Goal: Task Accomplishment & Management: Complete application form

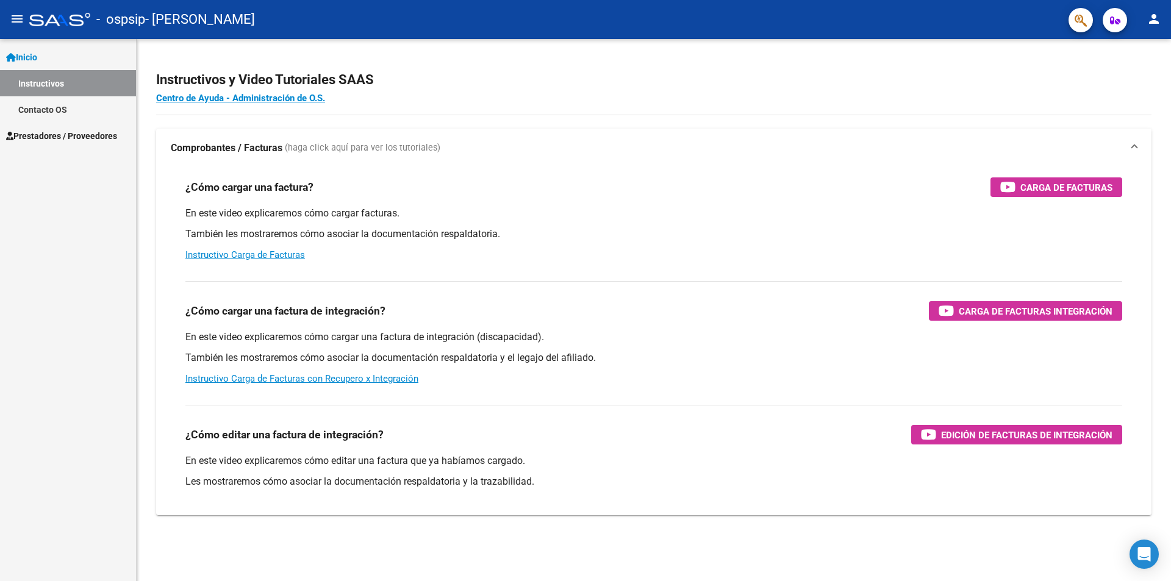
click at [74, 132] on span "Prestadores / Proveedores" at bounding box center [61, 135] width 111 height 13
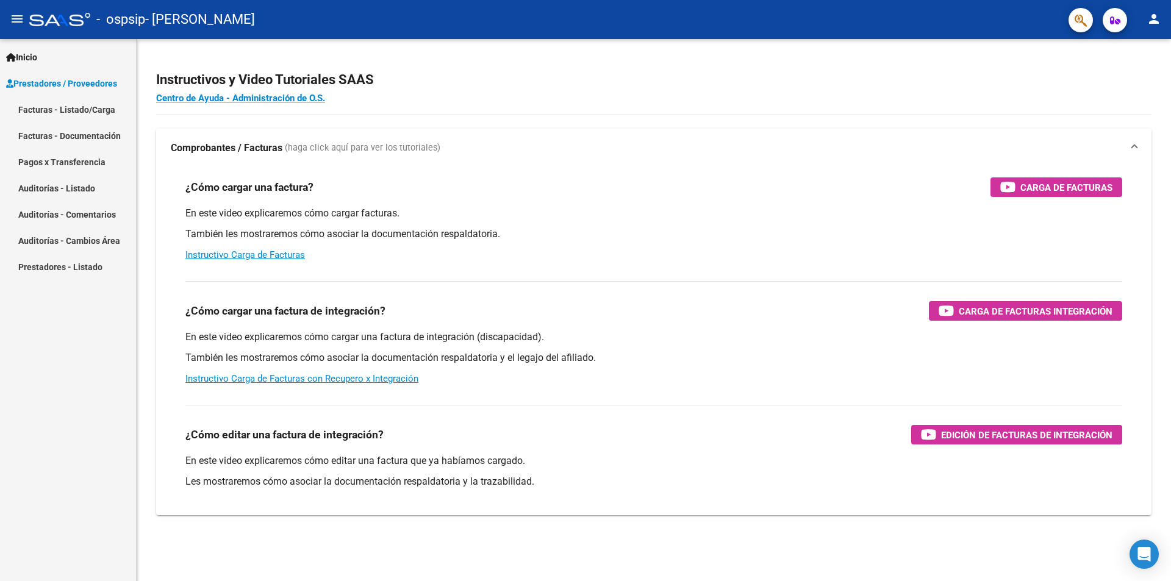
click at [85, 110] on link "Facturas - Listado/Carga" at bounding box center [68, 109] width 136 height 26
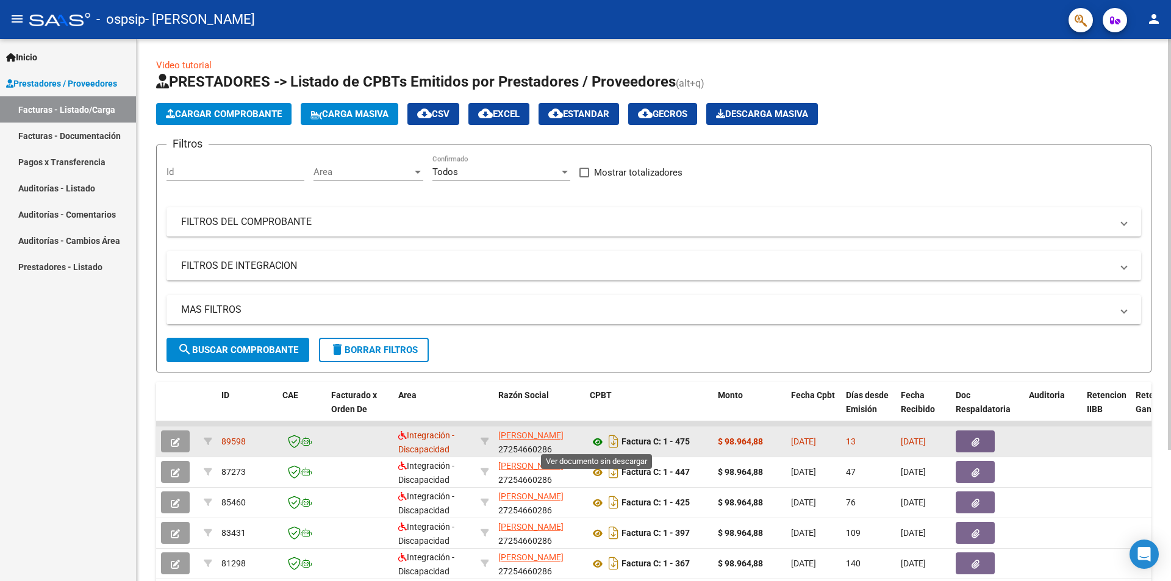
click at [596, 438] on icon at bounding box center [598, 442] width 16 height 15
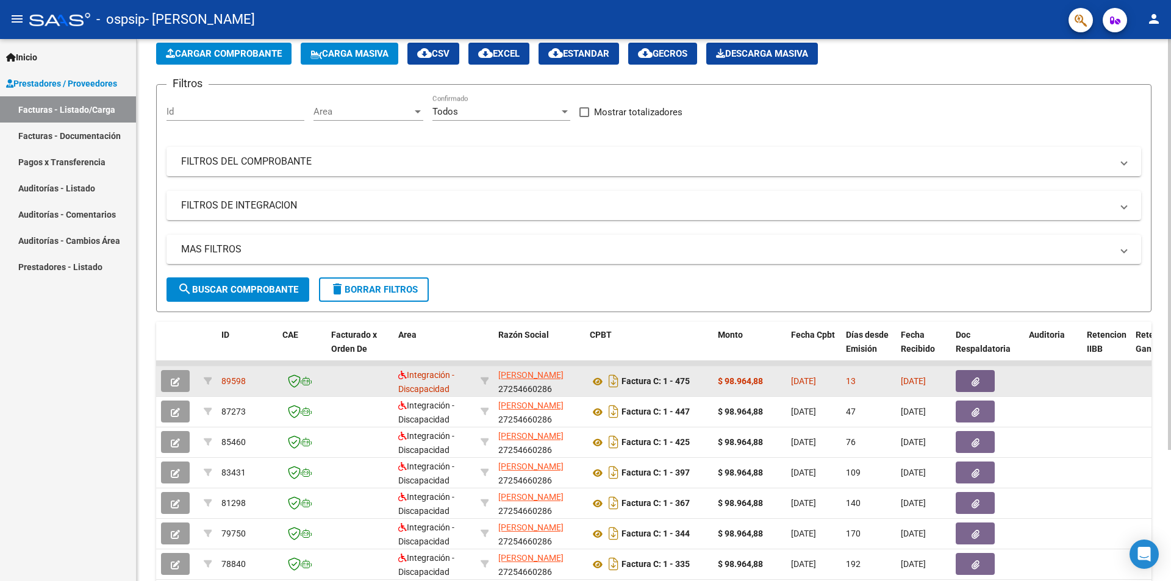
scroll to position [61, 0]
click at [979, 377] on icon "button" at bounding box center [975, 381] width 8 height 9
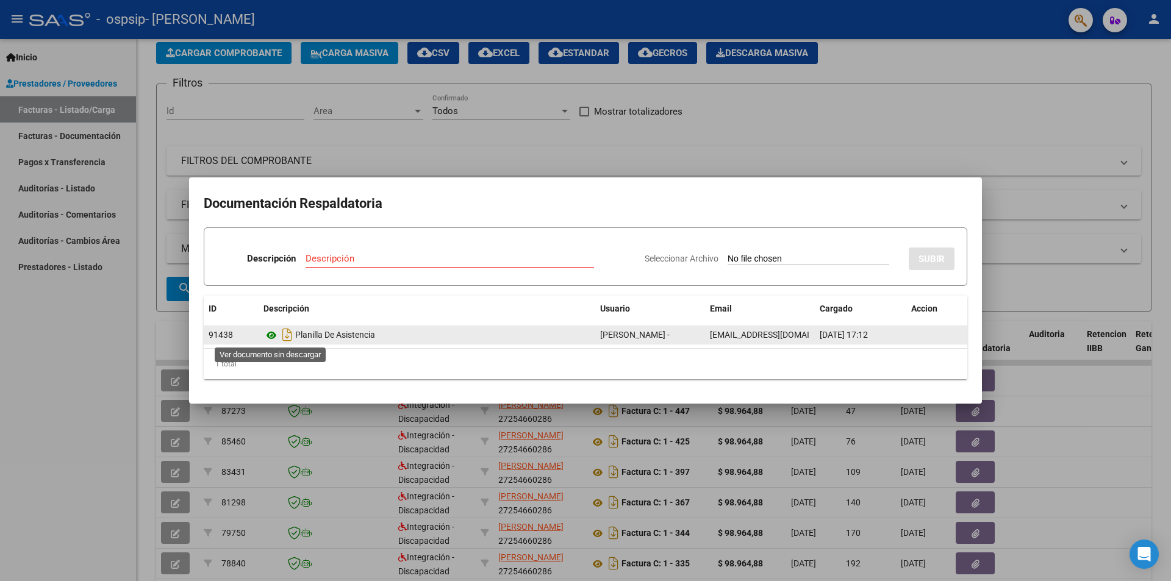
click at [272, 333] on icon at bounding box center [271, 335] width 16 height 15
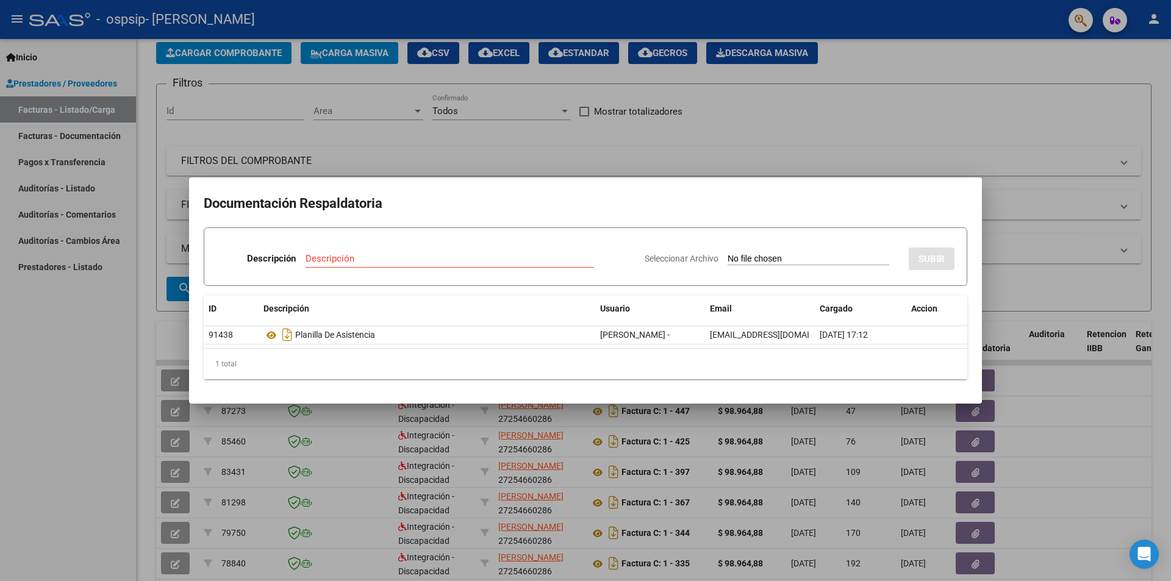
click at [1007, 204] on div at bounding box center [585, 290] width 1171 height 581
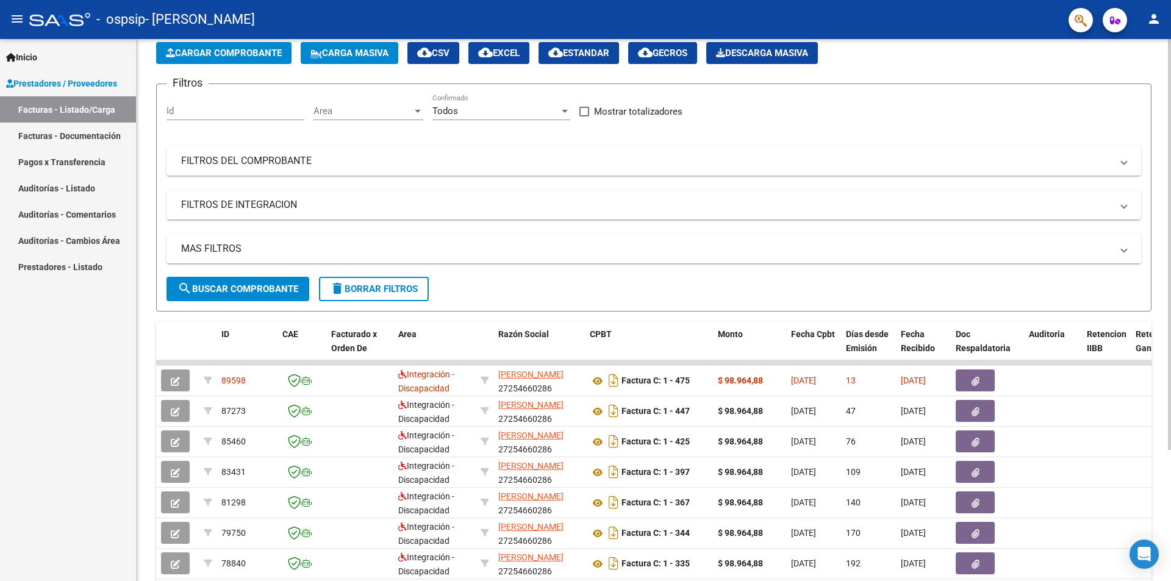
click at [273, 54] on span "Cargar Comprobante" at bounding box center [224, 53] width 116 height 11
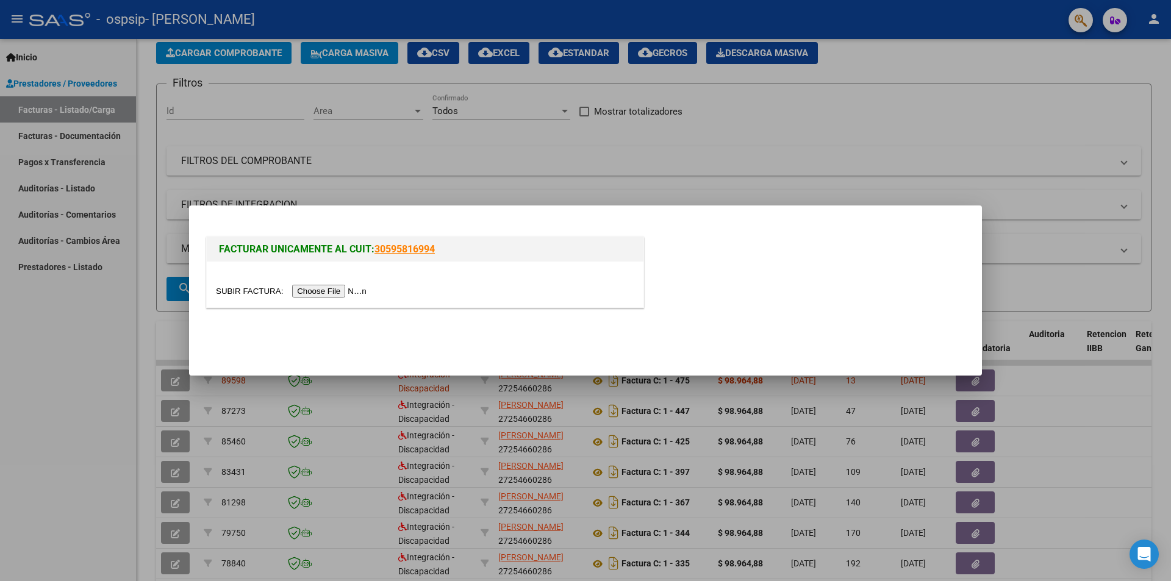
click at [353, 292] on input "file" at bounding box center [293, 291] width 154 height 13
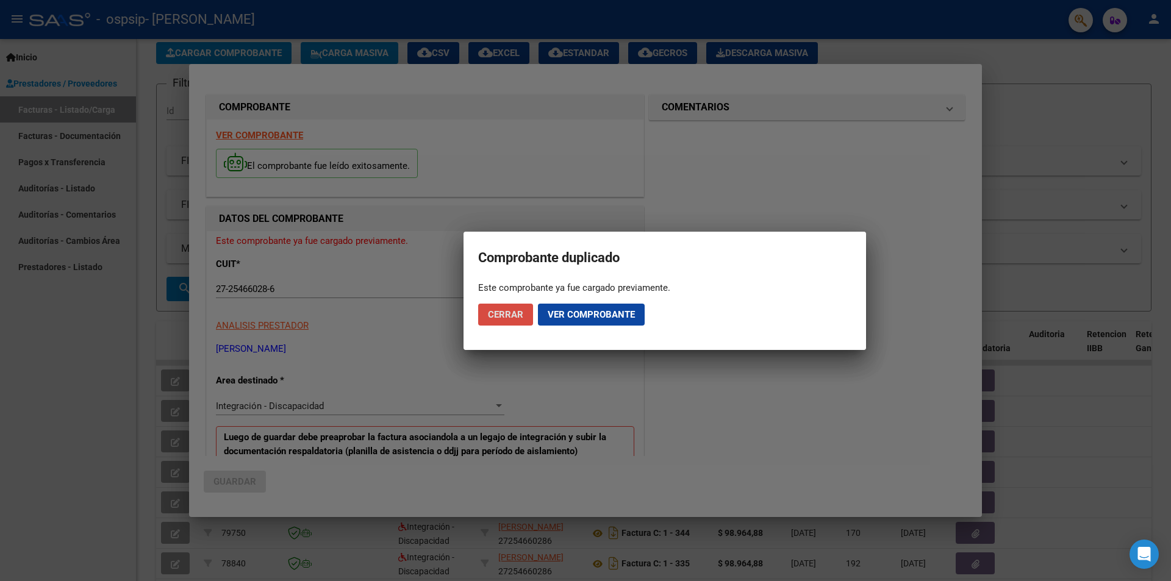
click at [517, 317] on span "Cerrar" at bounding box center [505, 314] width 35 height 11
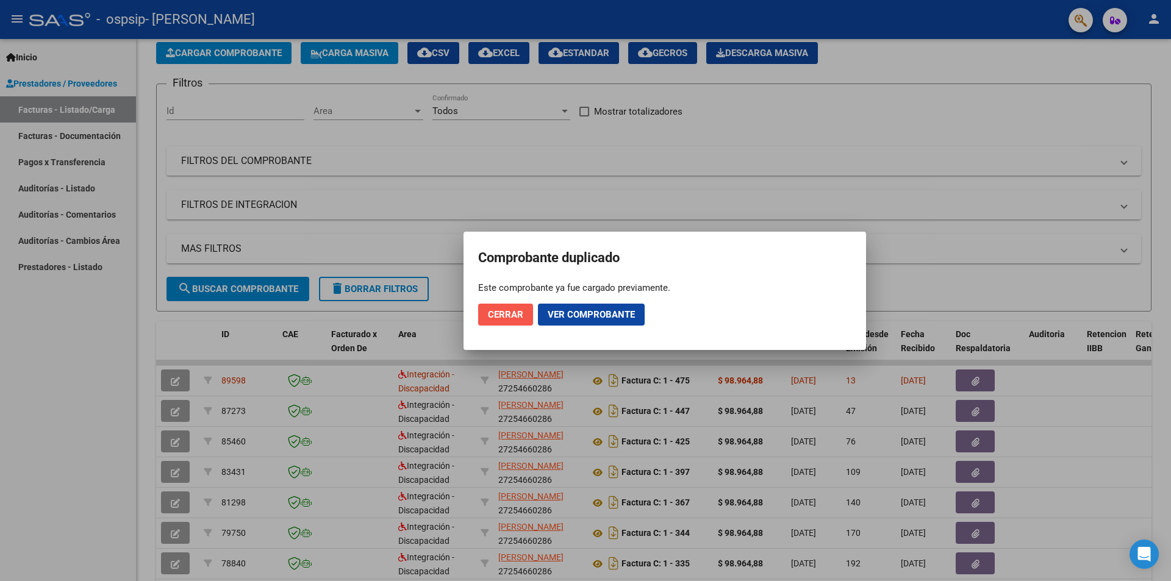
click at [523, 312] on span "Cerrar" at bounding box center [505, 314] width 35 height 11
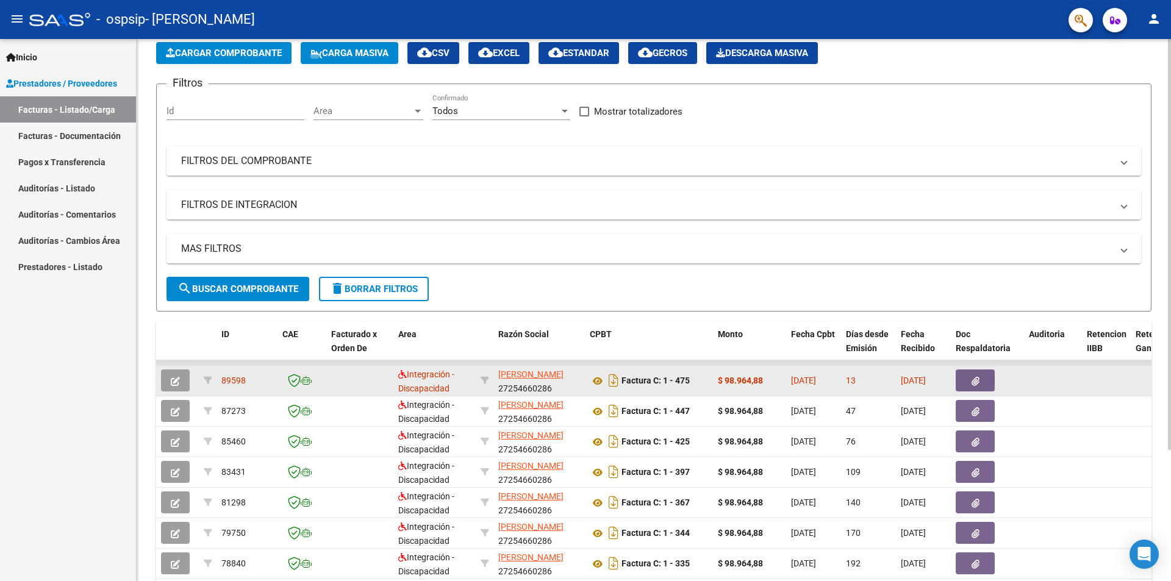
click at [977, 380] on icon "button" at bounding box center [975, 381] width 8 height 9
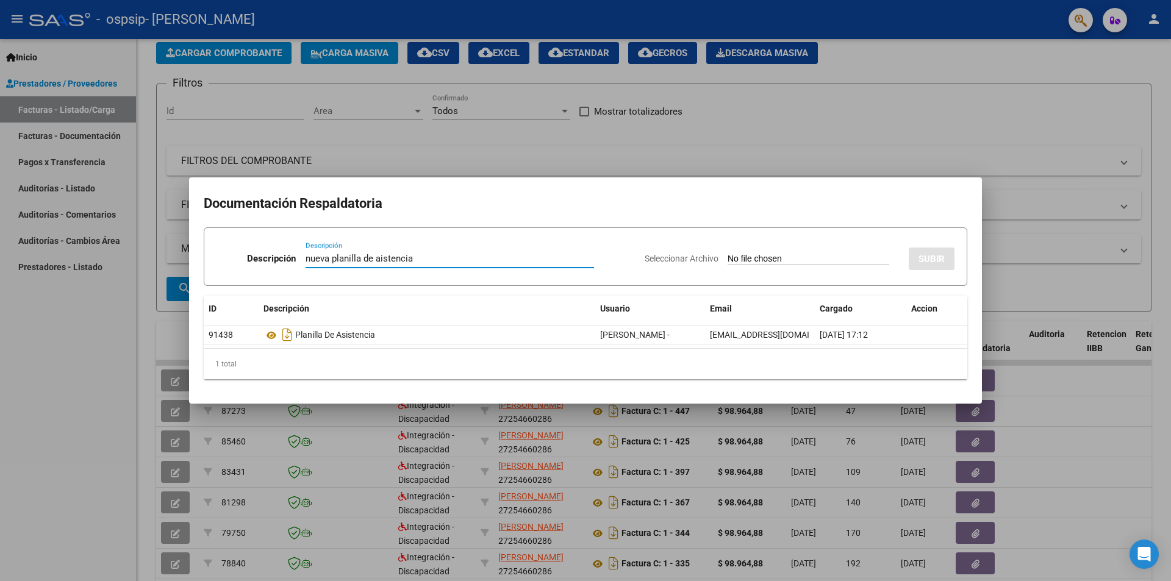
click at [377, 258] on input "nueva planilla de aistencia" at bounding box center [449, 258] width 288 height 11
click at [382, 259] on input "nueva planilla de aistencia" at bounding box center [449, 258] width 288 height 11
click at [383, 259] on input "nueva planilla de aistencia" at bounding box center [449, 258] width 288 height 11
click at [407, 255] on input "nueva planilla de asistenca [DATE]" at bounding box center [449, 258] width 288 height 11
type input "nueva planilla de asistencia [DATE]"
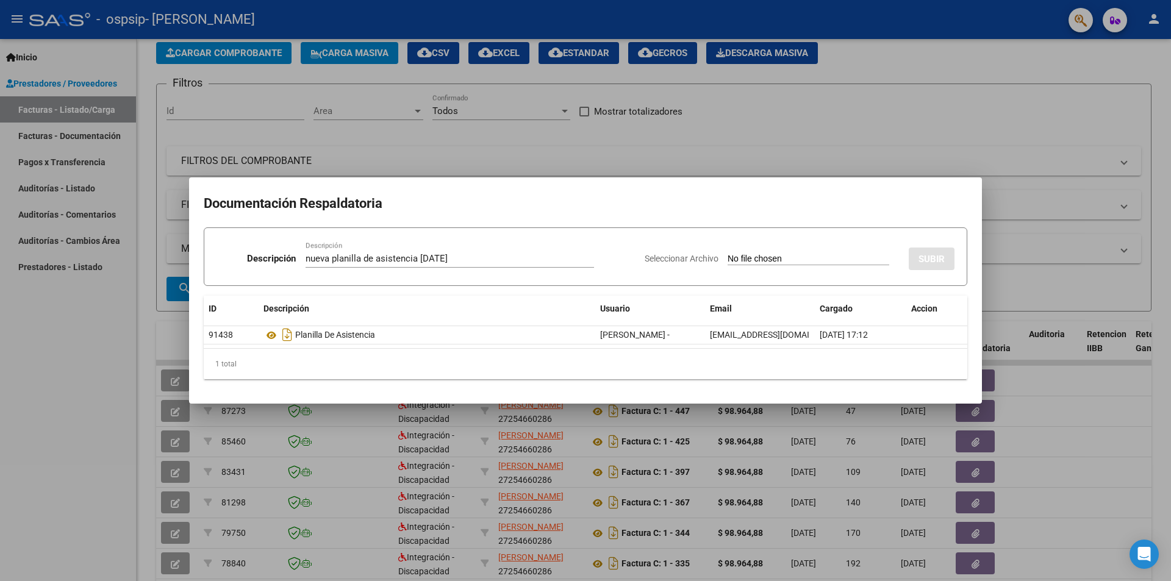
click at [811, 251] on div "Seleccionar Archivo SUBIR" at bounding box center [800, 256] width 310 height 37
click at [812, 257] on input "Seleccionar Archivo" at bounding box center [808, 260] width 162 height 12
type input "C:\fakepath\planilla nueva agosto [PERSON_NAME].pdf"
click at [934, 258] on span "SUBIR" at bounding box center [931, 259] width 26 height 11
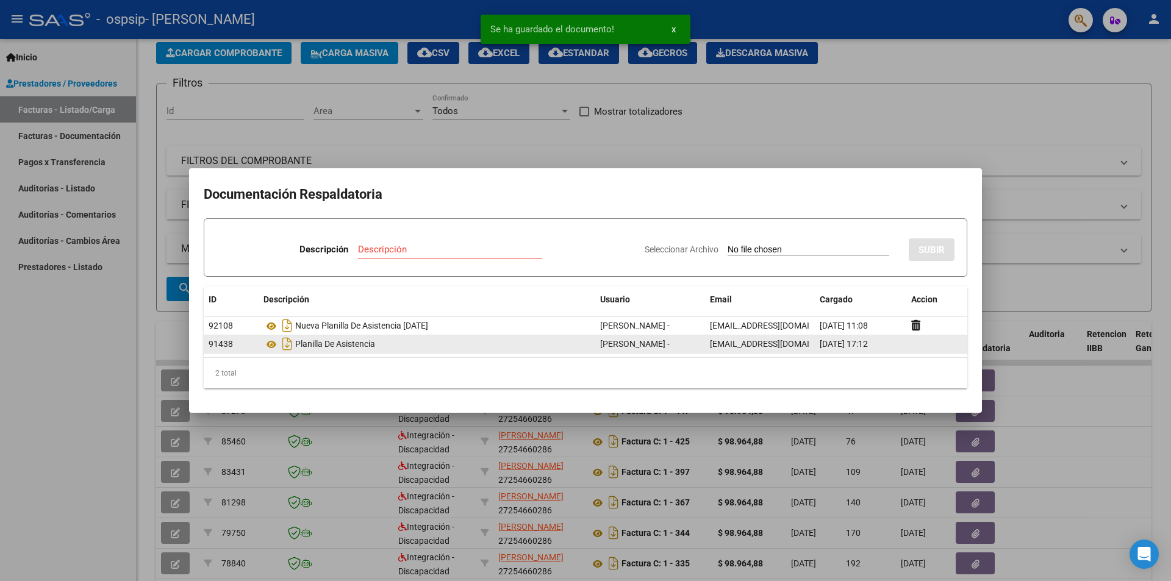
click at [404, 343] on div "Planilla De Asistencia" at bounding box center [426, 344] width 327 height 20
click at [235, 341] on div "91438" at bounding box center [231, 344] width 45 height 14
click at [480, 344] on div "Planilla De Asistencia" at bounding box center [426, 344] width 327 height 20
click at [799, 340] on span "[EMAIL_ADDRESS][DOMAIN_NAME]" at bounding box center [777, 344] width 135 height 10
click at [805, 345] on span "[EMAIL_ADDRESS][DOMAIN_NAME]" at bounding box center [777, 344] width 135 height 10
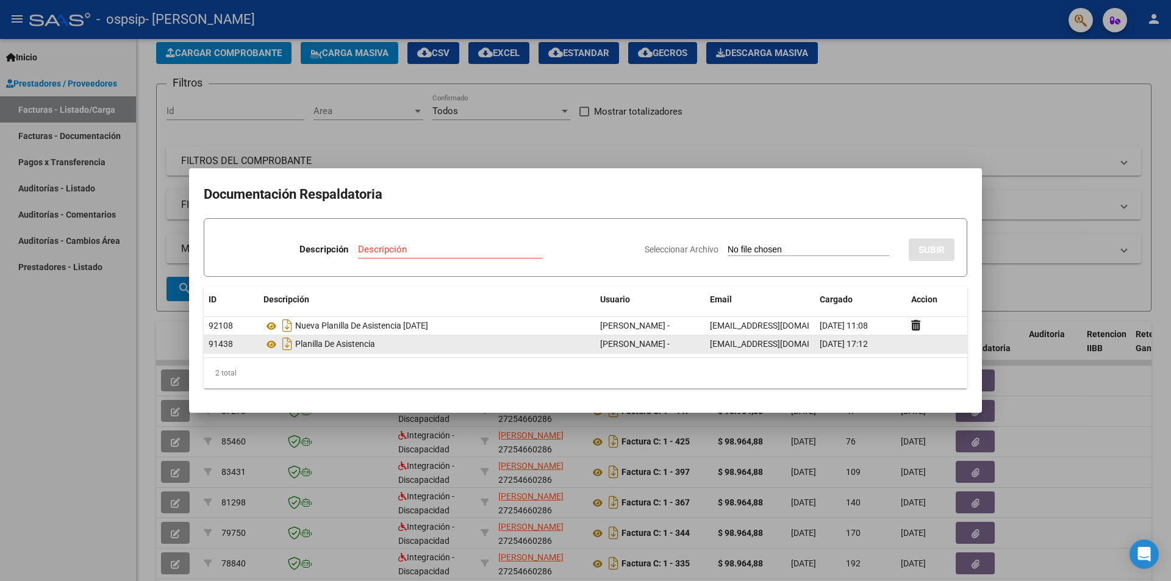
click at [805, 345] on span "[EMAIL_ADDRESS][DOMAIN_NAME]" at bounding box center [777, 344] width 135 height 10
click at [925, 348] on datatable-body-cell at bounding box center [936, 344] width 61 height 18
click at [518, 284] on div "Descripción Descripción Seleccionar Archivo SUBIR ID Descripción Usuario Email …" at bounding box center [585, 303] width 763 height 170
click at [912, 345] on datatable-body-cell at bounding box center [936, 344] width 61 height 18
click at [593, 196] on h2 "Documentación Respaldatoria" at bounding box center [585, 194] width 763 height 23
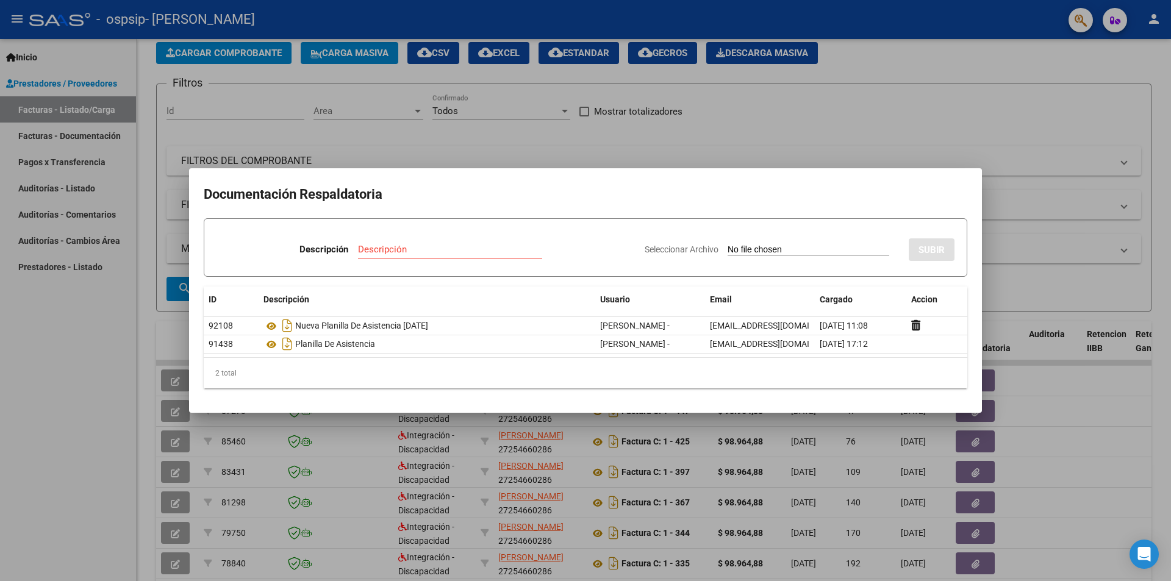
click at [938, 209] on mat-dialog-content "Documentación Respaldatoria Descripción Descripción Seleccionar Archivo SUBIR I…" at bounding box center [585, 290] width 793 height 215
click at [1041, 265] on div at bounding box center [585, 290] width 1171 height 581
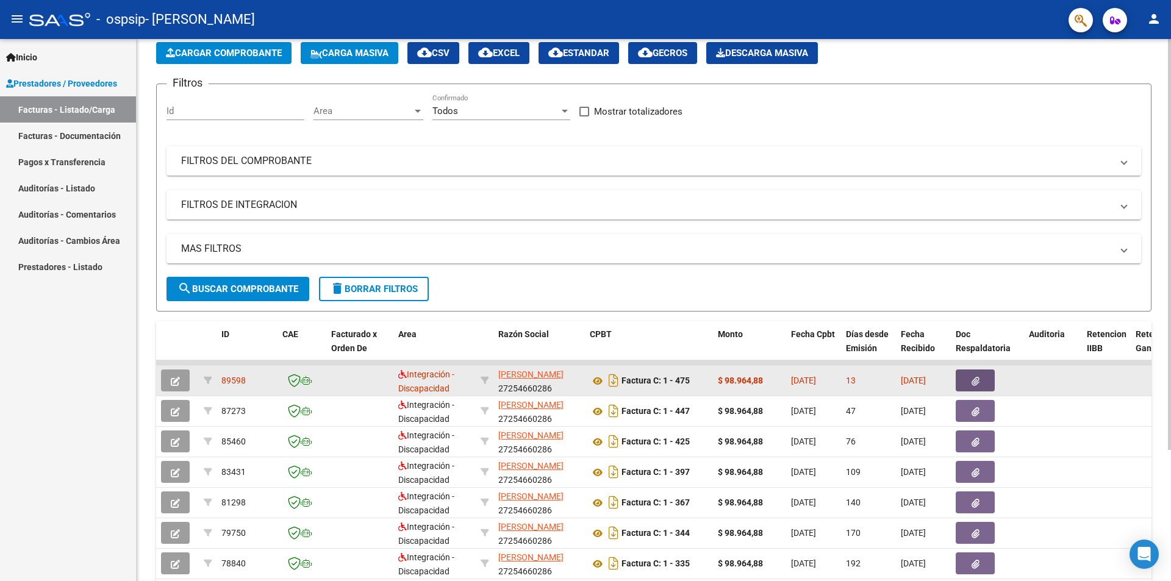
click at [972, 379] on icon "button" at bounding box center [975, 381] width 8 height 9
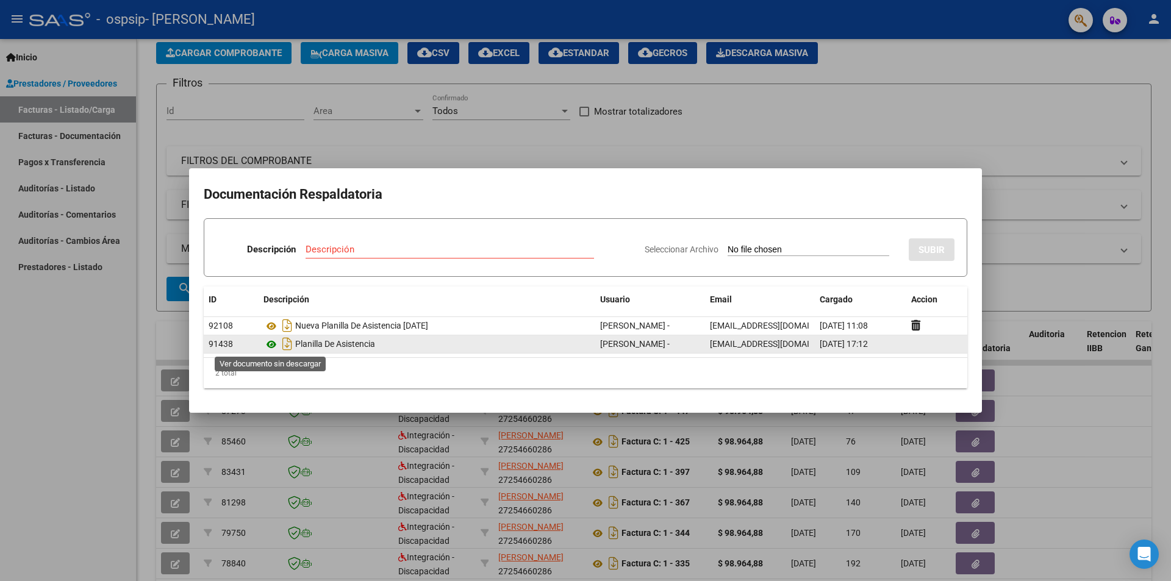
click at [274, 343] on icon at bounding box center [271, 344] width 16 height 15
click at [809, 343] on span "[EMAIL_ADDRESS][DOMAIN_NAME]" at bounding box center [777, 344] width 135 height 10
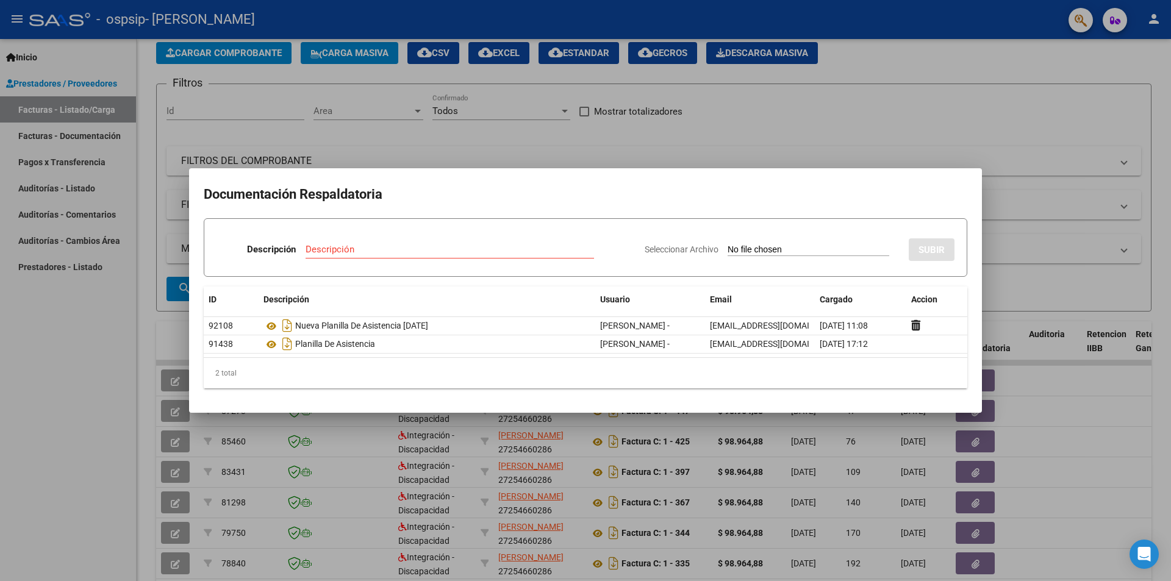
click at [862, 185] on h2 "Documentación Respaldatoria" at bounding box center [585, 194] width 763 height 23
click at [1030, 176] on div at bounding box center [585, 290] width 1171 height 581
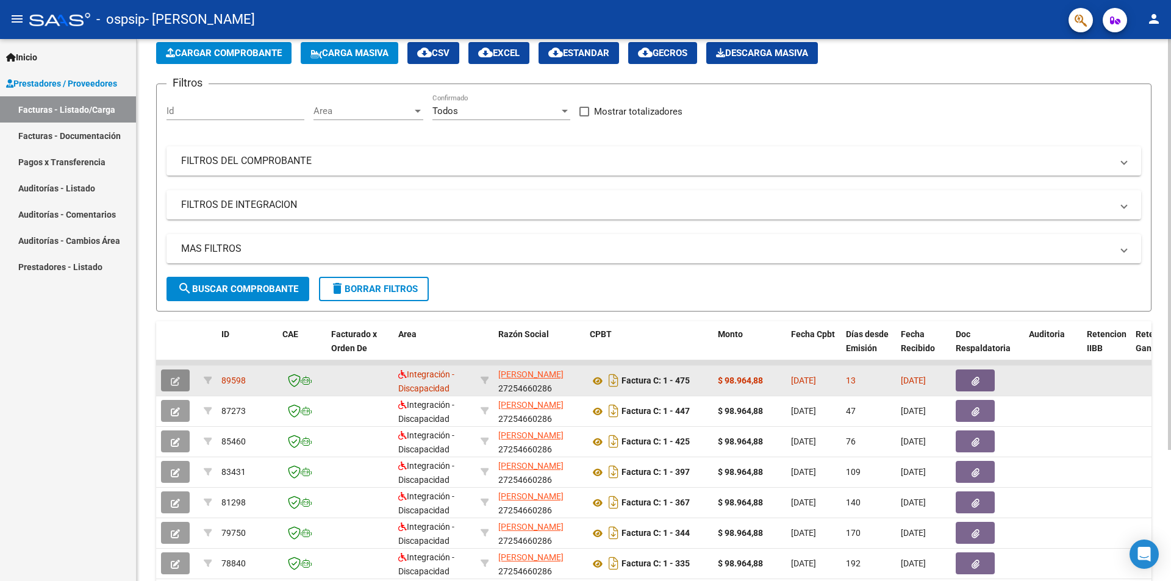
click at [182, 380] on button "button" at bounding box center [175, 381] width 29 height 22
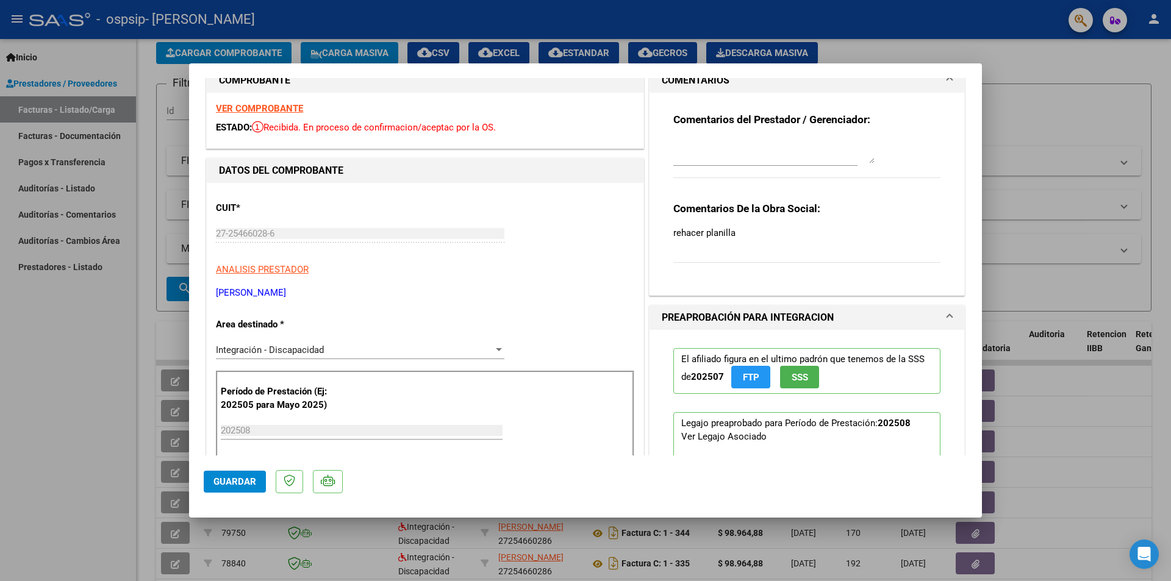
scroll to position [0, 0]
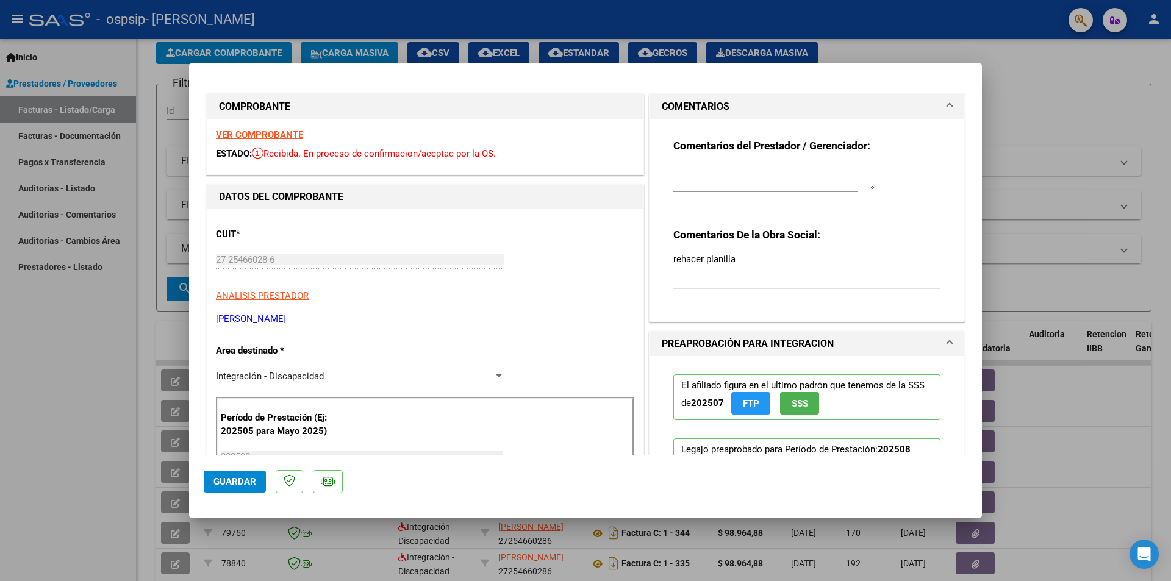
click at [918, 70] on mat-dialog-container "COMPROBANTE VER COMPROBANTE ESTADO: Recibida. En proceso de confirmacion/acepta…" at bounding box center [585, 290] width 793 height 455
click at [1013, 42] on div at bounding box center [585, 290] width 1171 height 581
type input "$ 0,00"
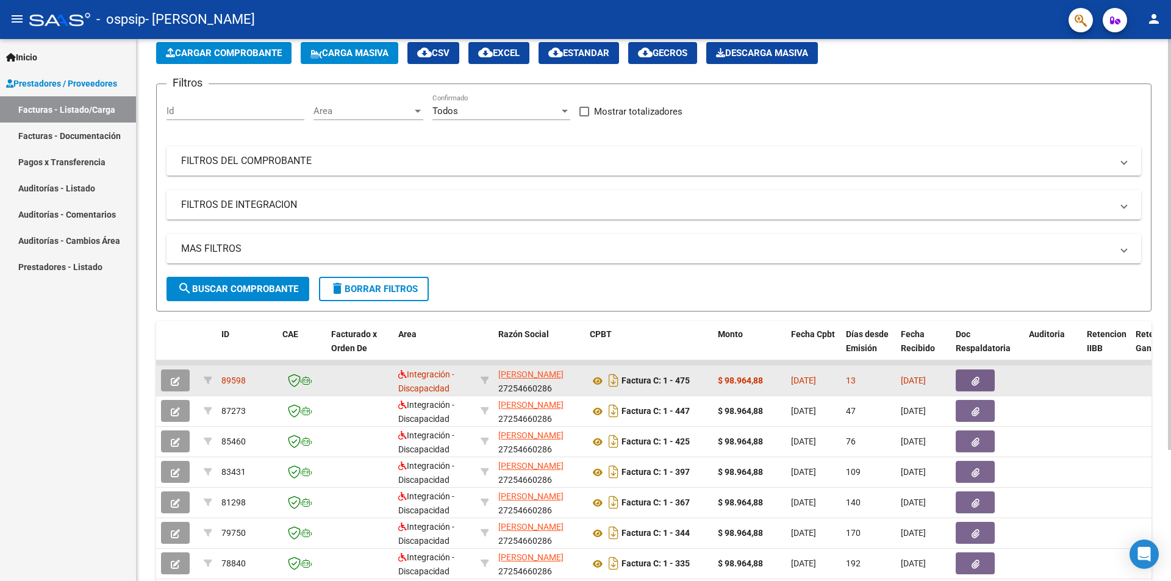
click at [978, 382] on icon "button" at bounding box center [975, 381] width 8 height 9
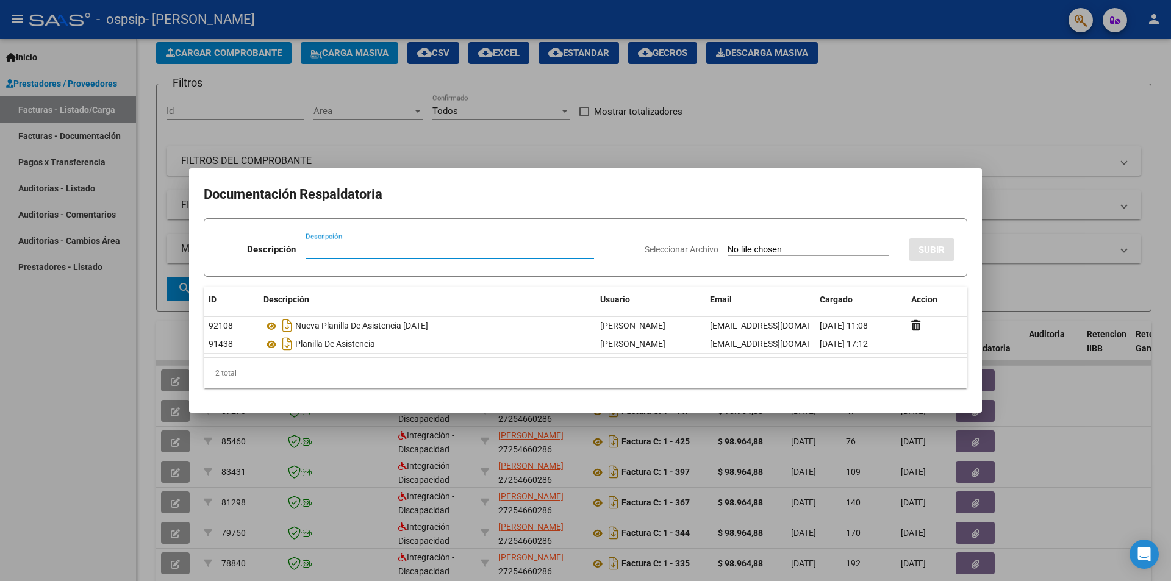
click at [1023, 204] on div at bounding box center [585, 290] width 1171 height 581
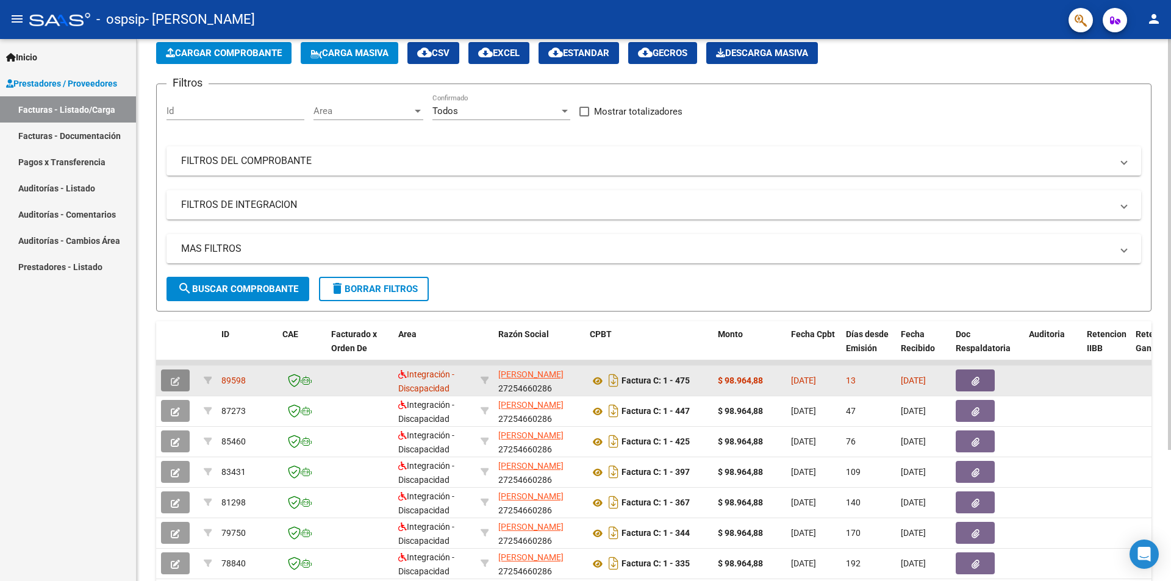
click at [175, 379] on icon "button" at bounding box center [175, 381] width 9 height 9
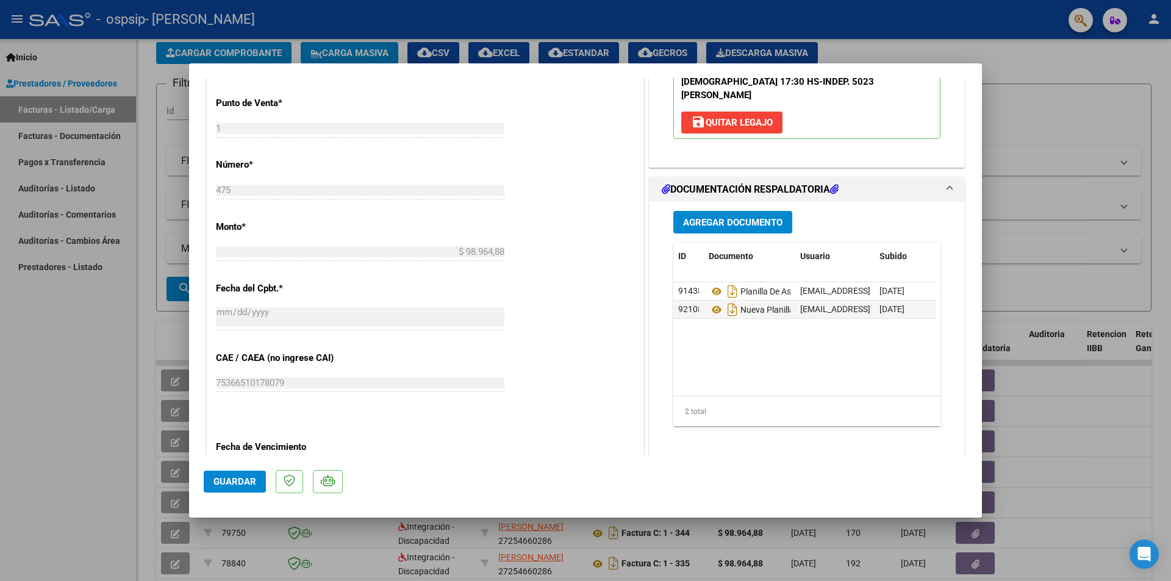
scroll to position [488, 0]
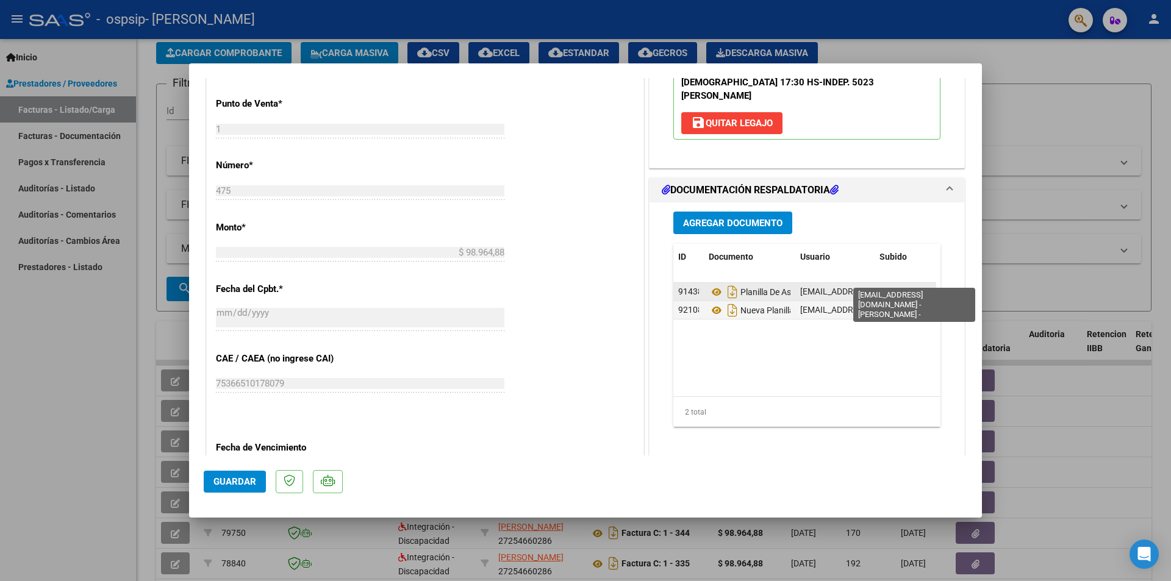
click at [842, 287] on span "[EMAIL_ADDRESS][DOMAIN_NAME] - [PERSON_NAME] -" at bounding box center [905, 292] width 211 height 10
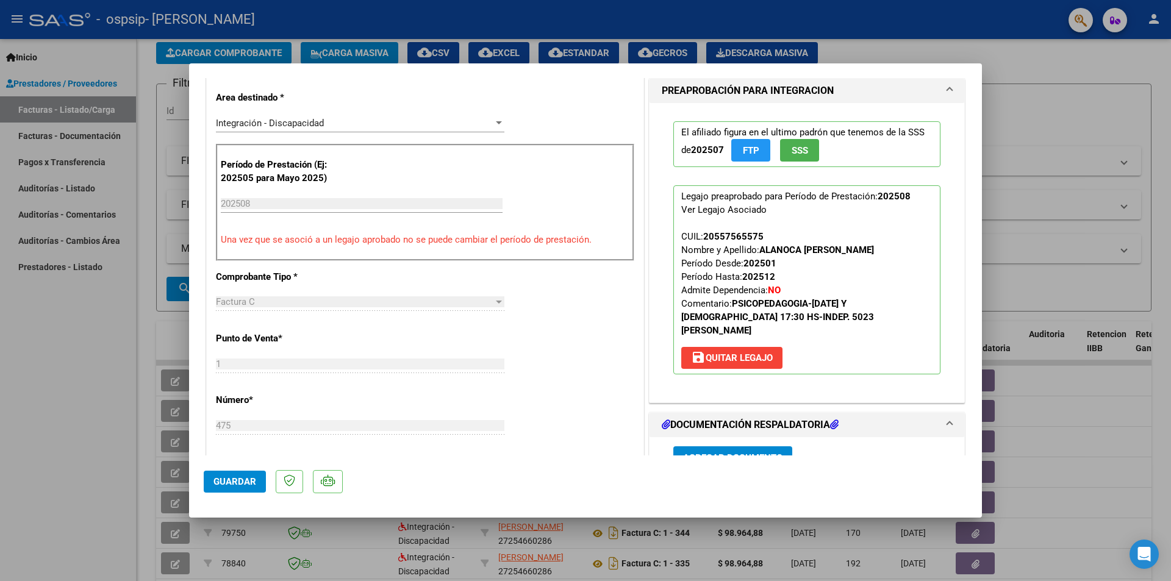
scroll to position [0, 0]
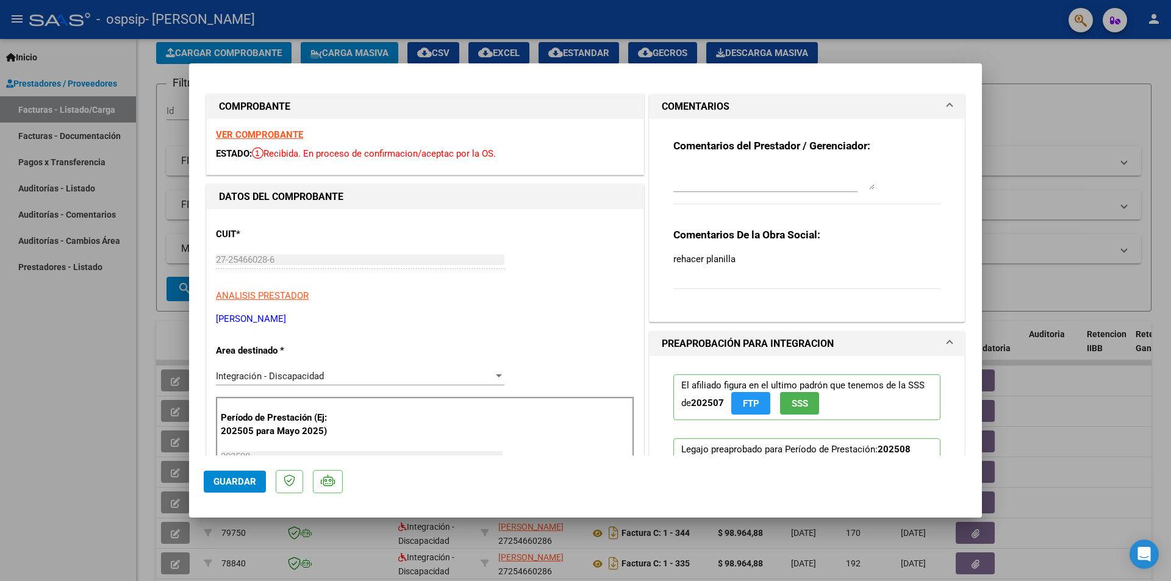
click at [721, 176] on textarea at bounding box center [773, 177] width 201 height 24
type textarea "Volvi a subir nueva planilla de asistencia"
click at [888, 182] on div "Comentarios del Prestador / Gerenciador: Volvi a subir nueva planilla de asiste…" at bounding box center [806, 178] width 267 height 79
click at [959, 241] on mat-dialog-content "COMPROBANTE VER COMPROBANTE ESTADO: Recibida. En proceso de confirmacion/acepta…" at bounding box center [585, 266] width 793 height 377
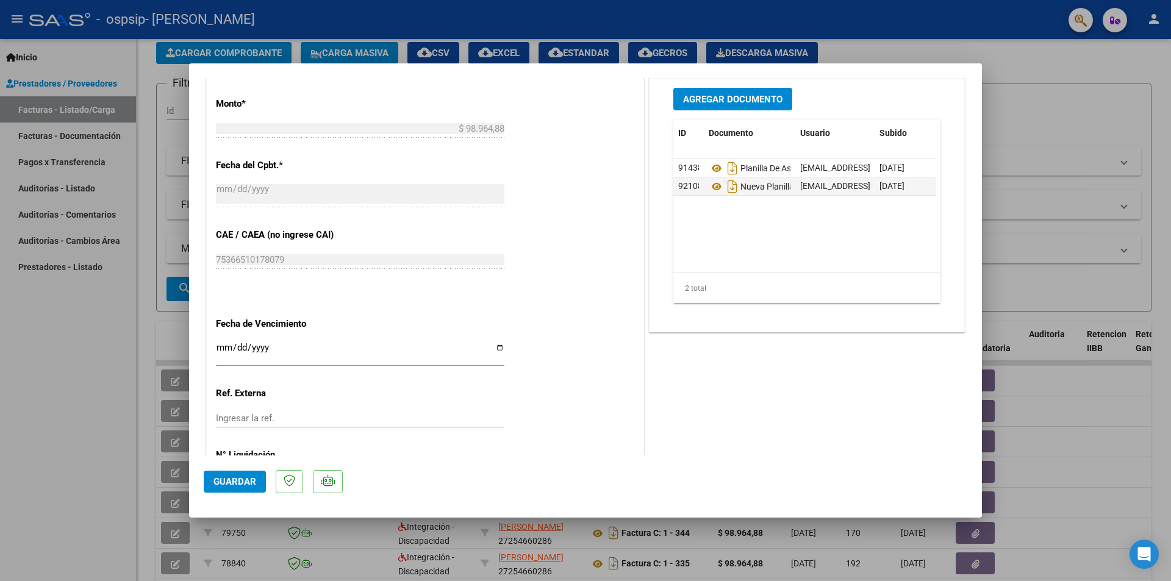
scroll to position [669, 0]
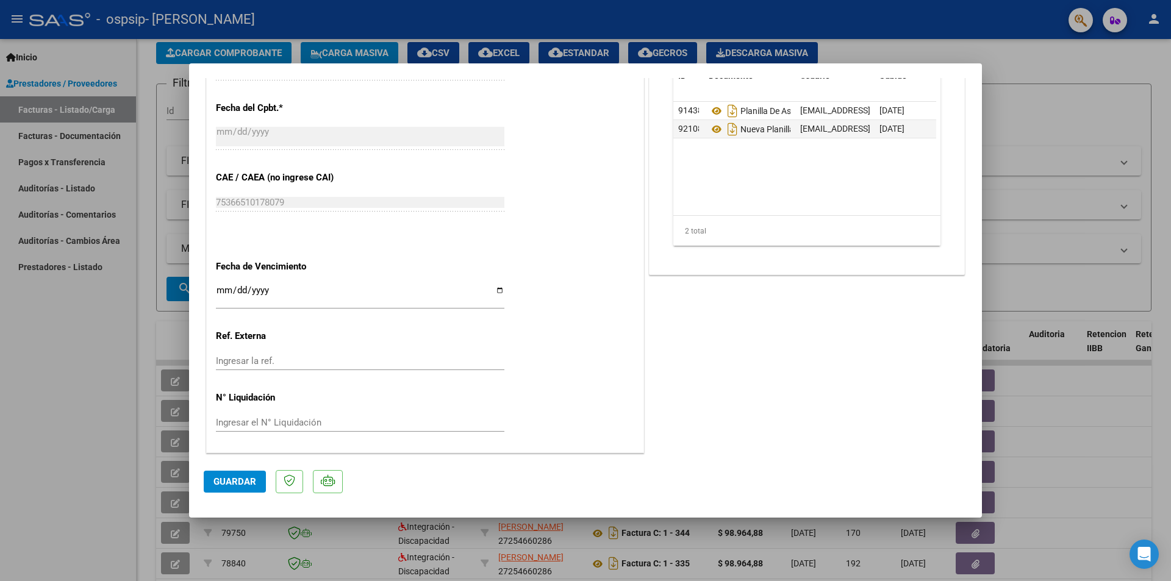
click at [235, 480] on span "Guardar" at bounding box center [234, 481] width 43 height 11
click at [1009, 318] on div at bounding box center [585, 290] width 1171 height 581
type input "$ 0,00"
